Goal: Task Accomplishment & Management: Use online tool/utility

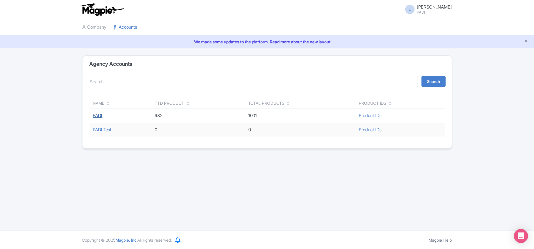
click at [97, 114] on link "PADI" at bounding box center [97, 116] width 9 height 6
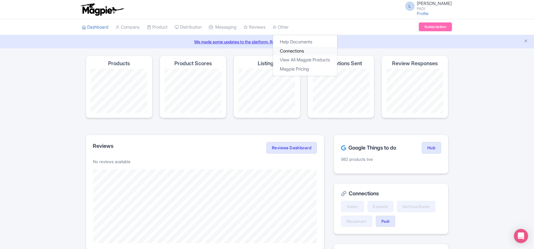
click at [292, 51] on link "Connections" at bounding box center [305, 51] width 64 height 9
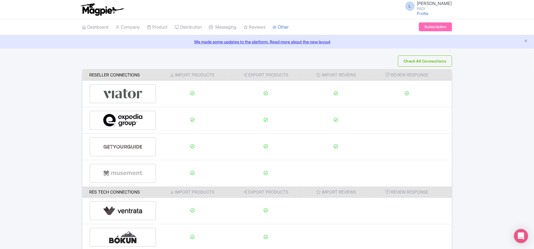
scroll to position [78, 0]
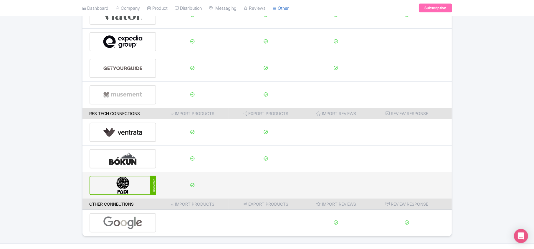
click at [115, 189] on img at bounding box center [123, 185] width 40 height 18
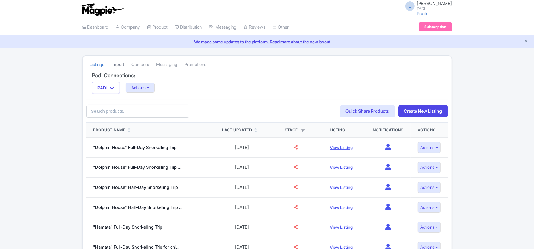
click at [121, 64] on link "Import" at bounding box center [118, 65] width 13 height 16
